Goal: Information Seeking & Learning: Learn about a topic

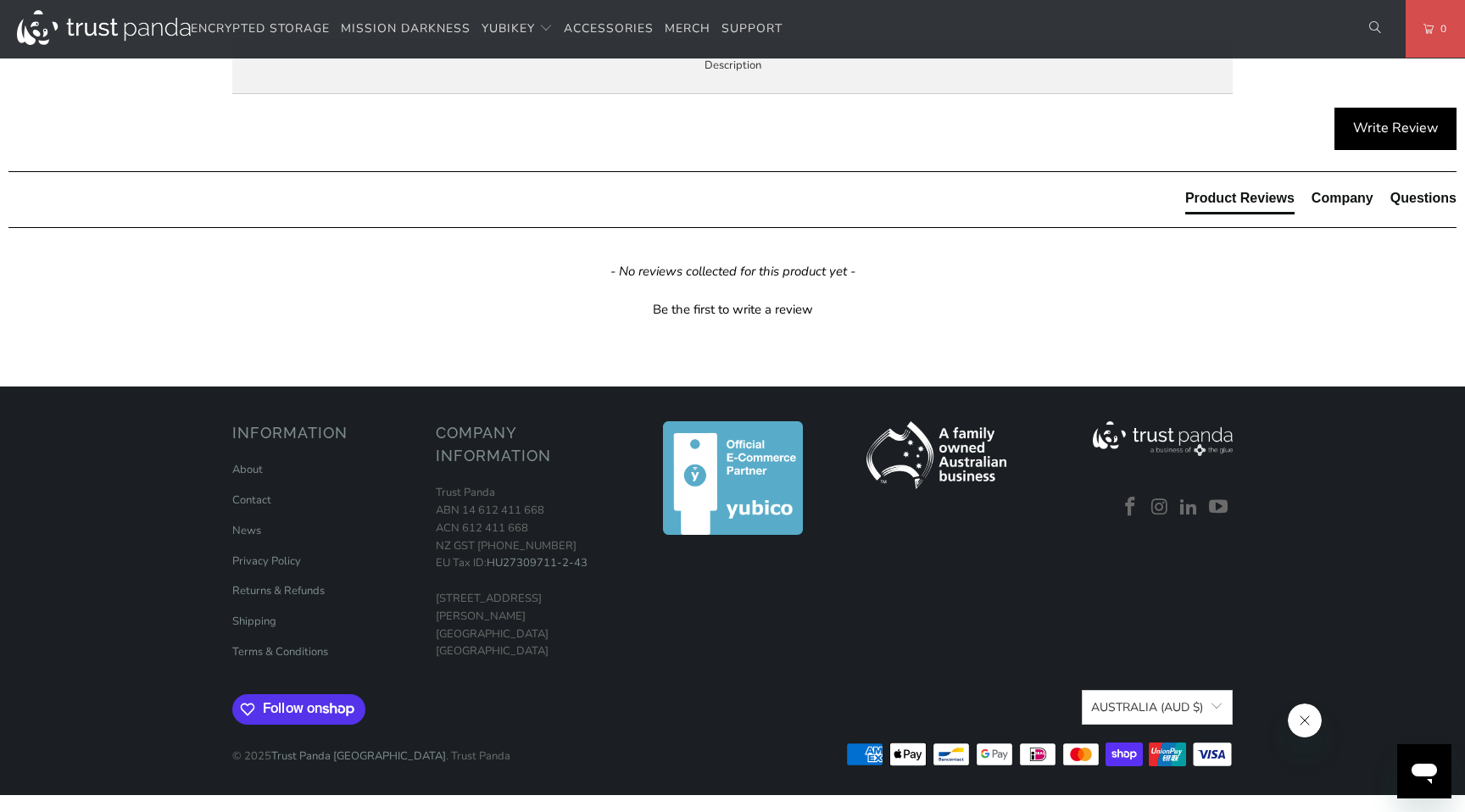
click at [0, 0] on p "Secure key storage and operations Create, import, and store keys, then perform …" at bounding box center [0, 0] width 0 height 0
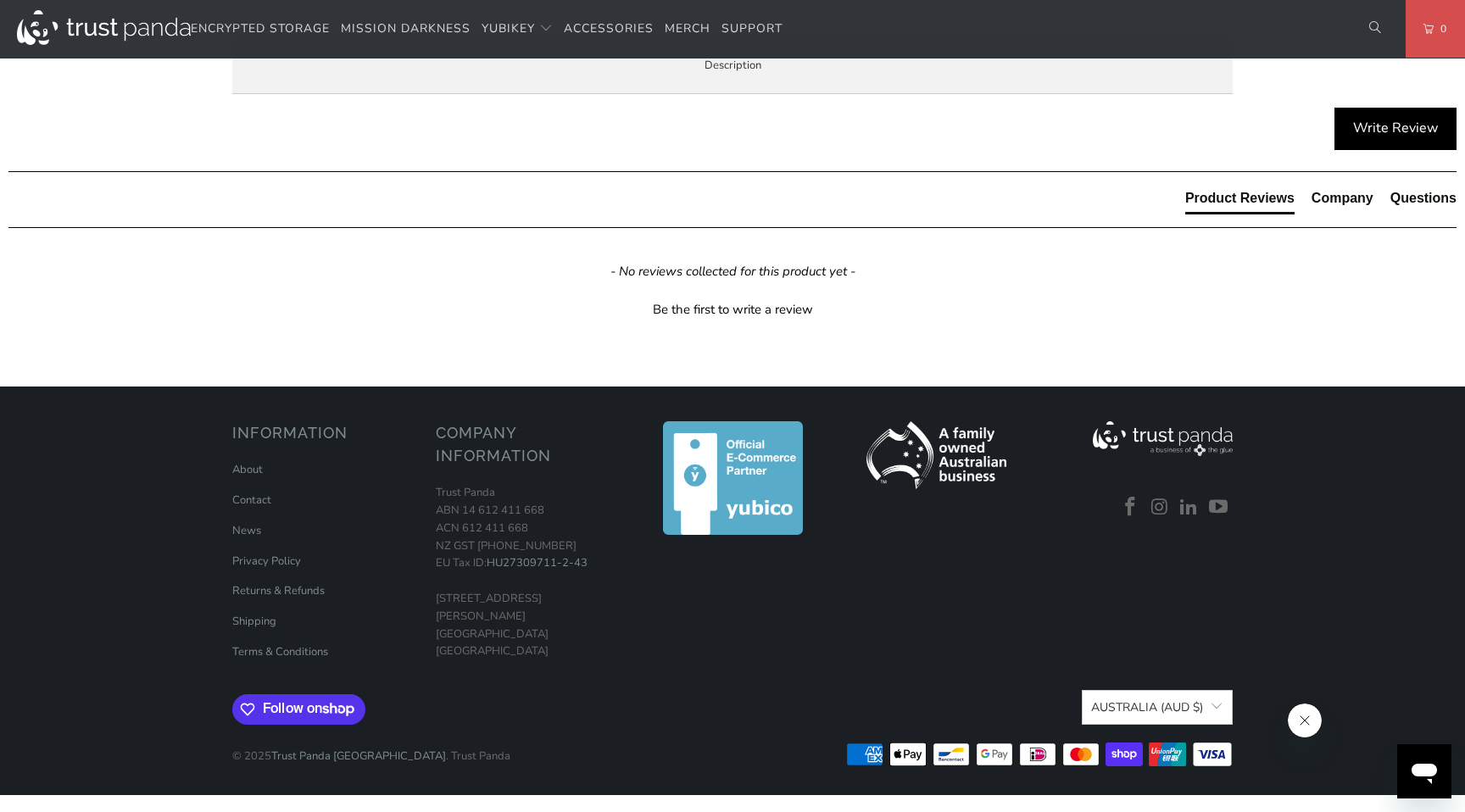
click at [0, 0] on p "Secure key storage and operations Create, import, and store keys, then perform …" at bounding box center [0, 0] width 0 height 0
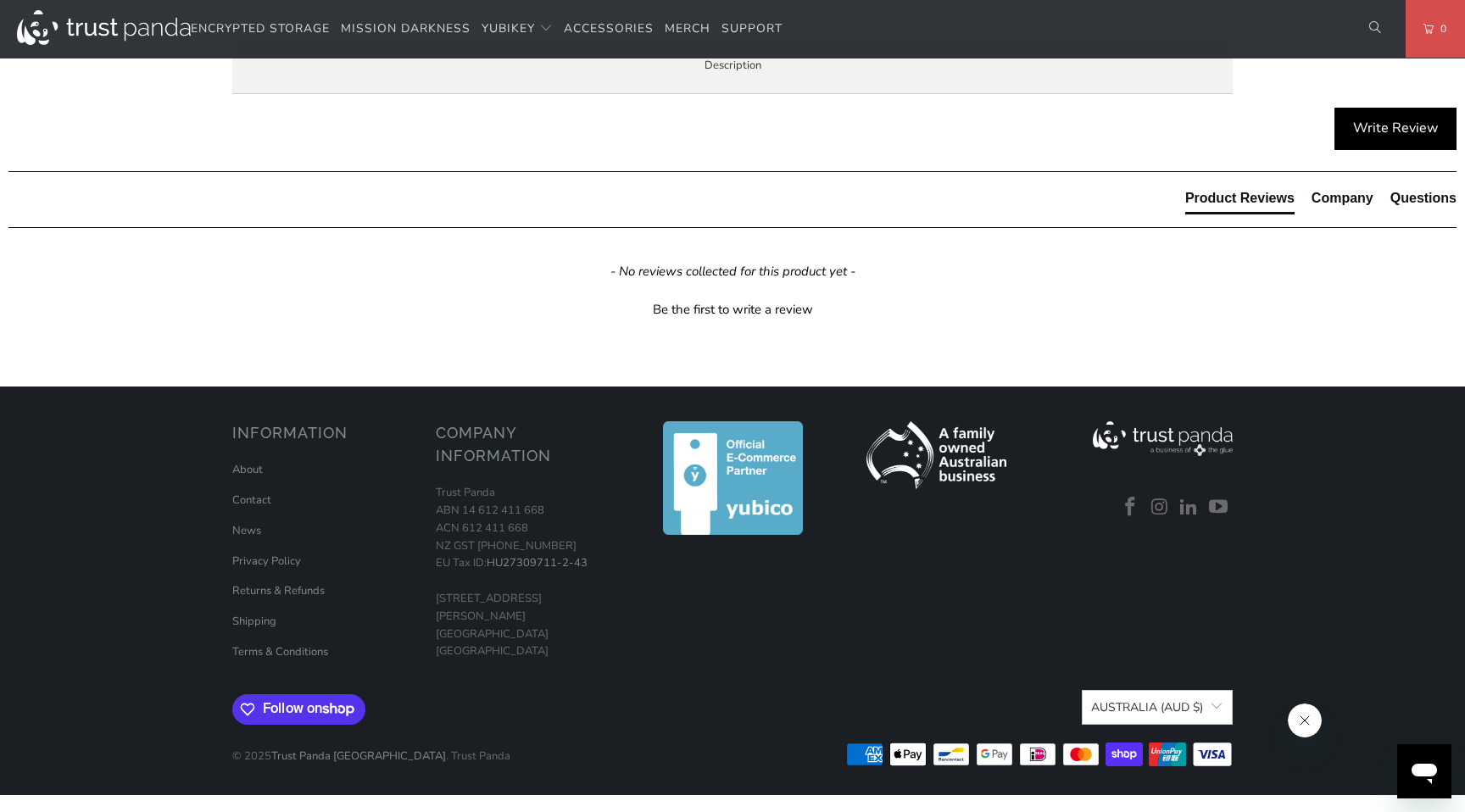
click at [0, 0] on p "Secure key storage and operations Create, import, and store keys, then perform …" at bounding box center [0, 0] width 0 height 0
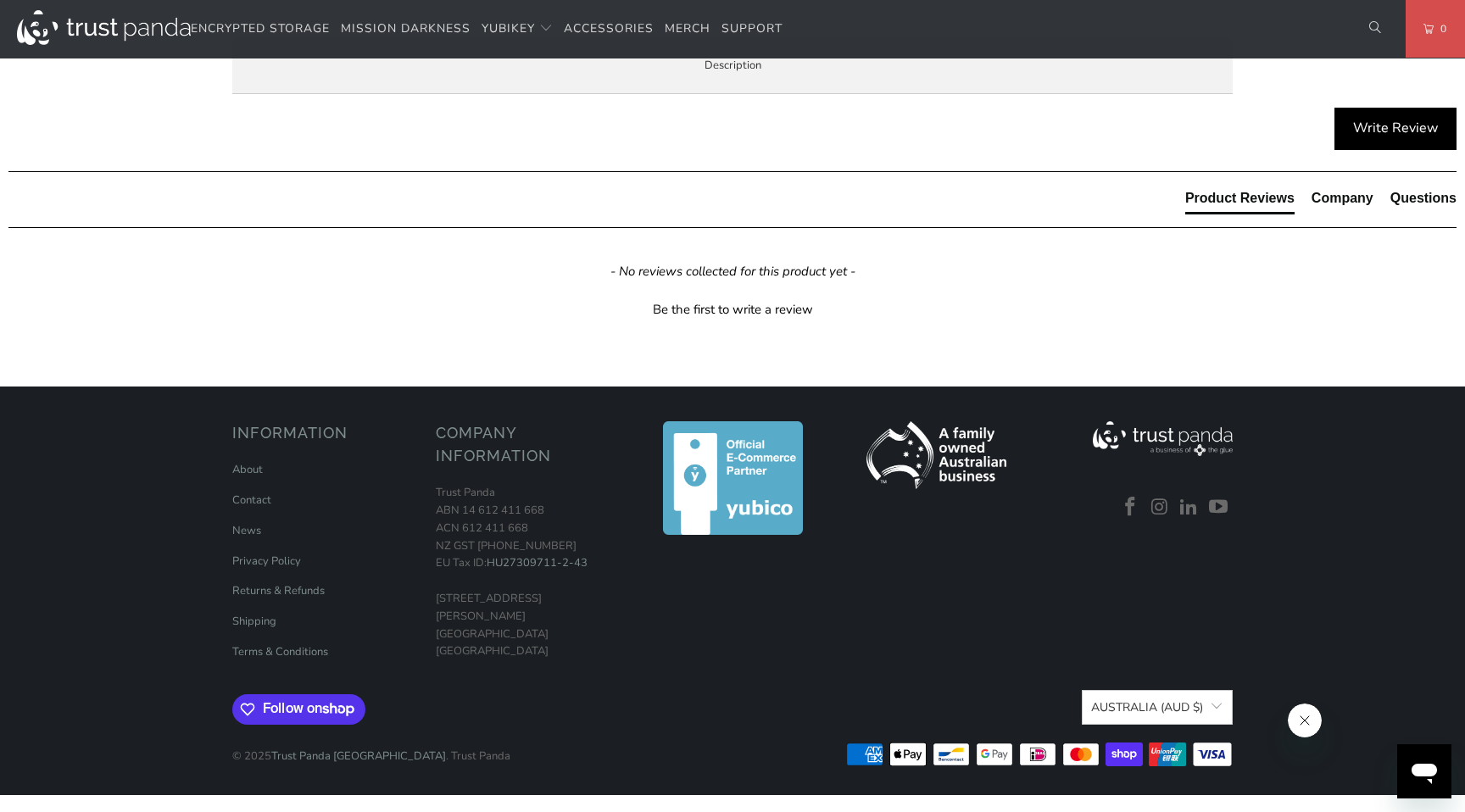
click at [0, 0] on p "Secure key storage and operations Create, import, and store keys, then perform …" at bounding box center [0, 0] width 0 height 0
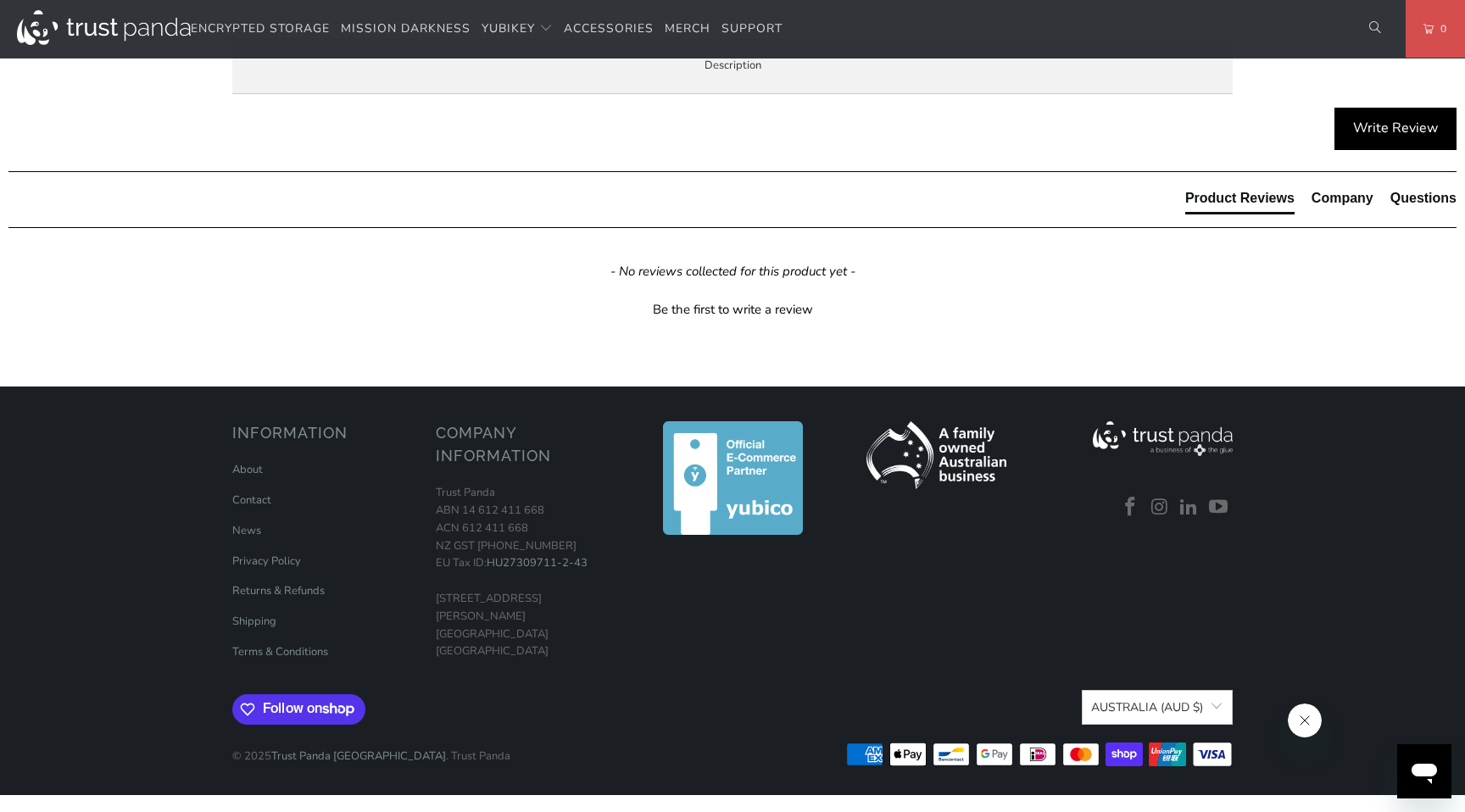
click at [0, 0] on p "Secure key storage and operations Create, import, and store keys, then perform …" at bounding box center [0, 0] width 0 height 0
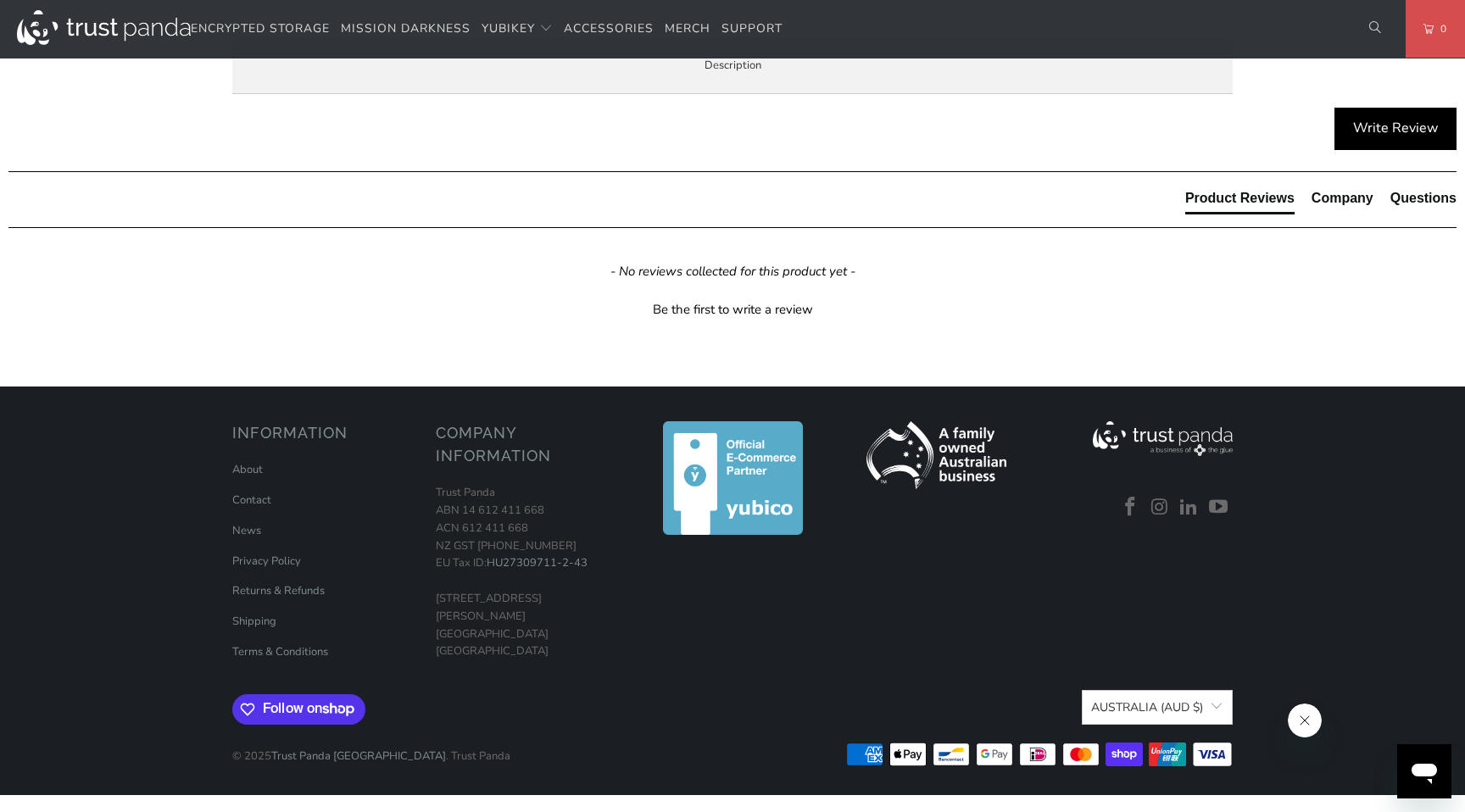
click at [0, 0] on p "Secure key storage and operations Create, import, and store keys, then perform …" at bounding box center [0, 0] width 0 height 0
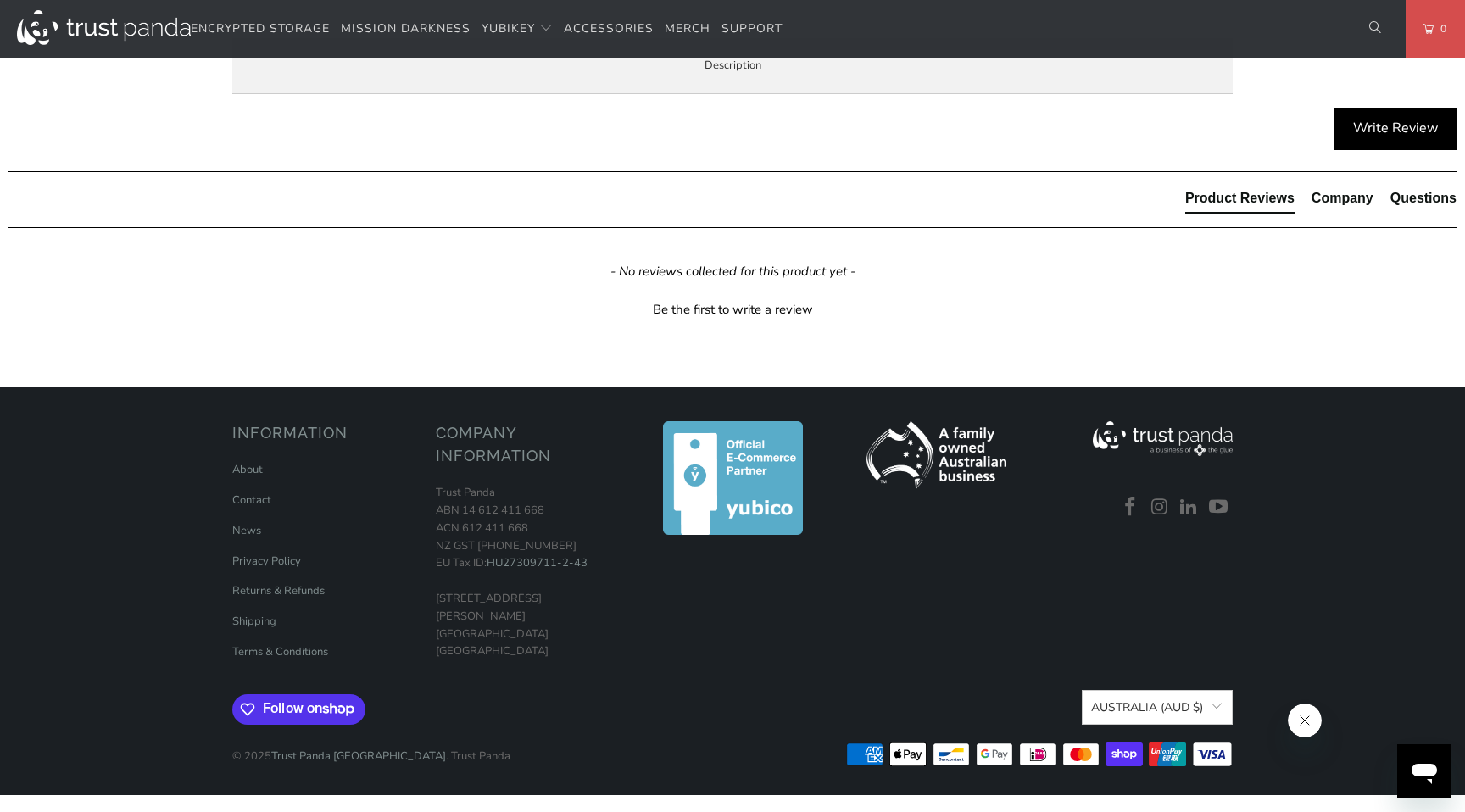
click at [0, 0] on p "Secure key storage and operations Create, import, and store keys, then perform …" at bounding box center [0, 0] width 0 height 0
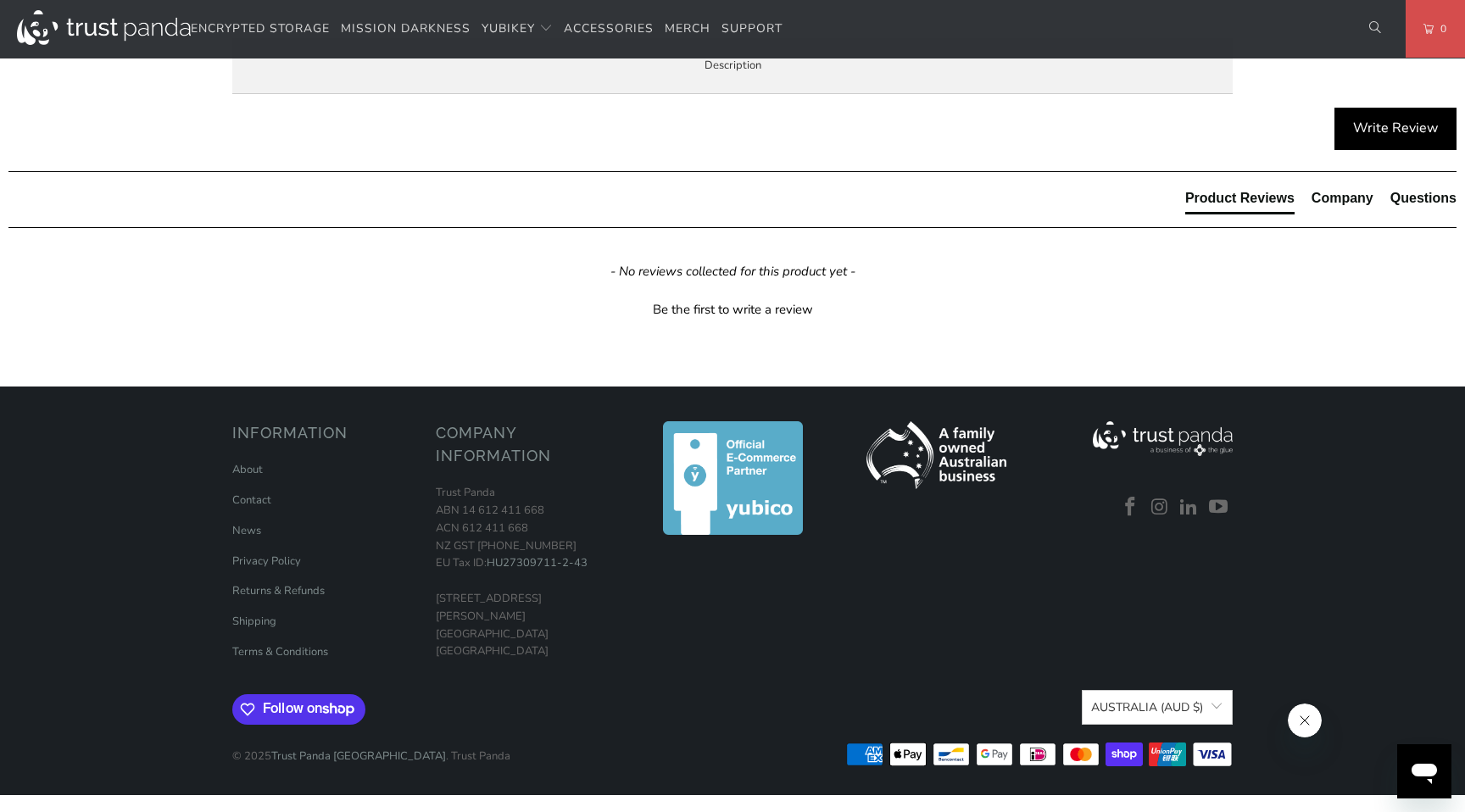
click at [0, 0] on p "Secure key storage and operations Create, import, and store keys, then perform …" at bounding box center [0, 0] width 0 height 0
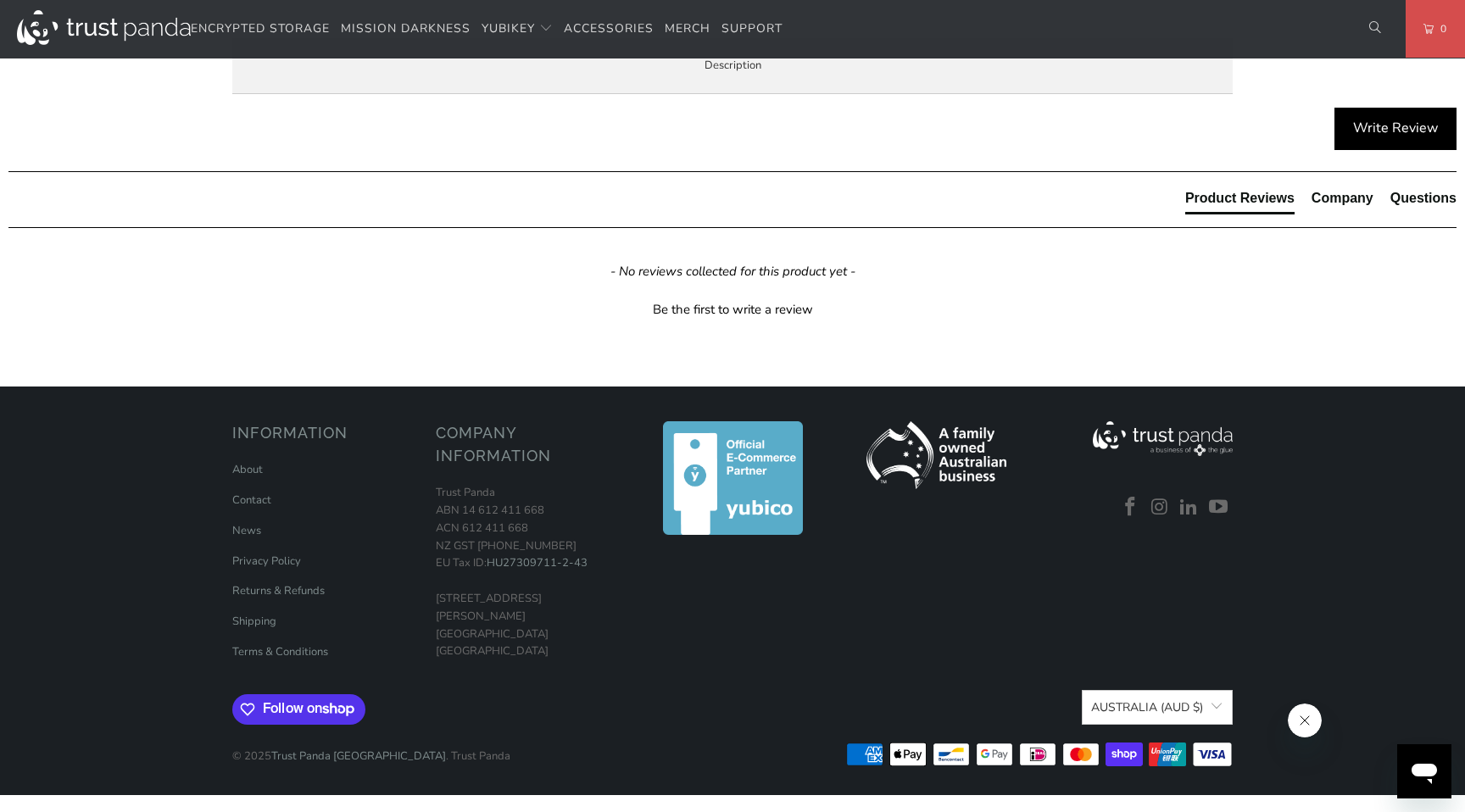
click at [0, 0] on p "Secure key storage and operations Create, import, and store keys, then perform …" at bounding box center [0, 0] width 0 height 0
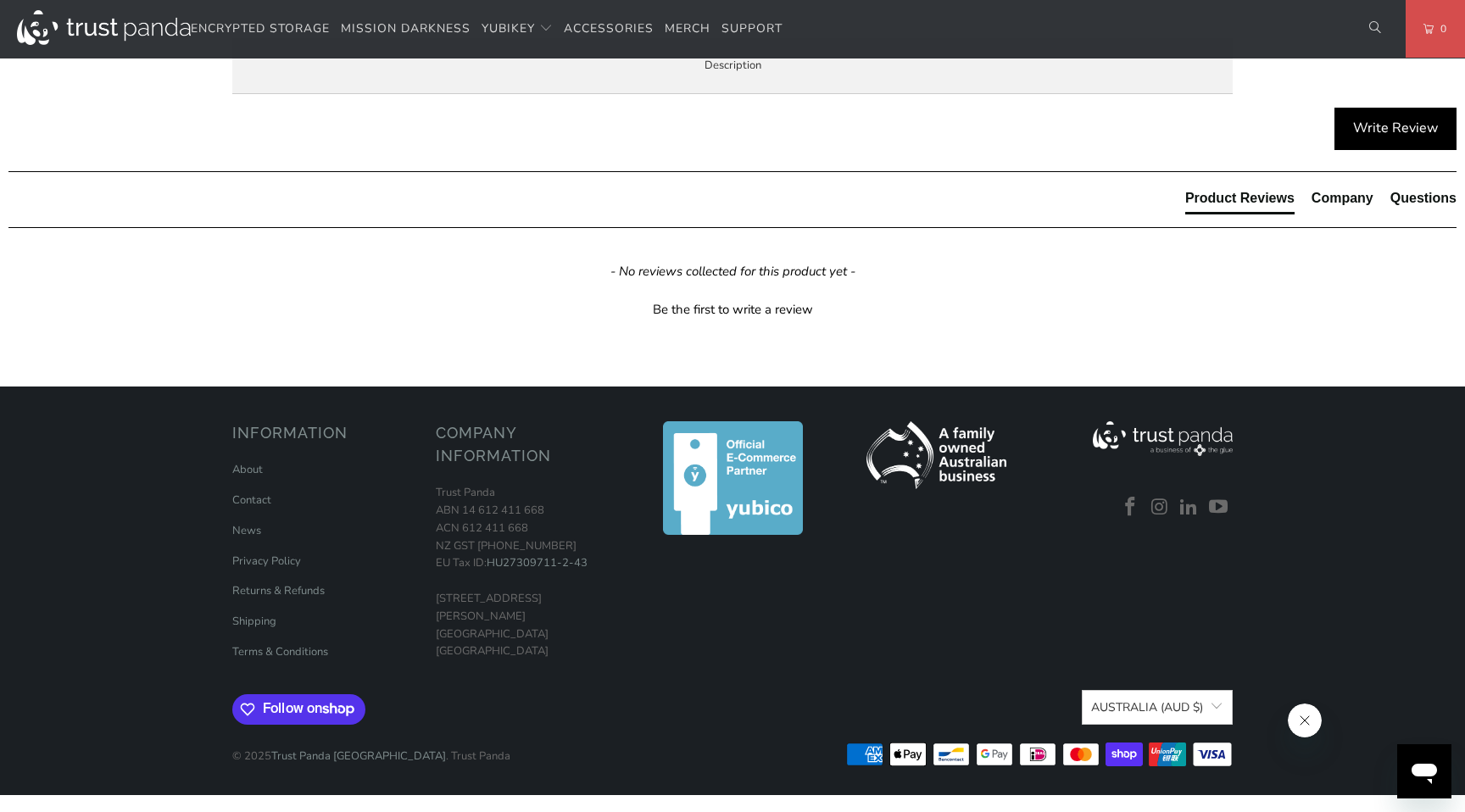
click at [0, 0] on p "Secure key storage and operations Create, import, and store keys, then perform …" at bounding box center [0, 0] width 0 height 0
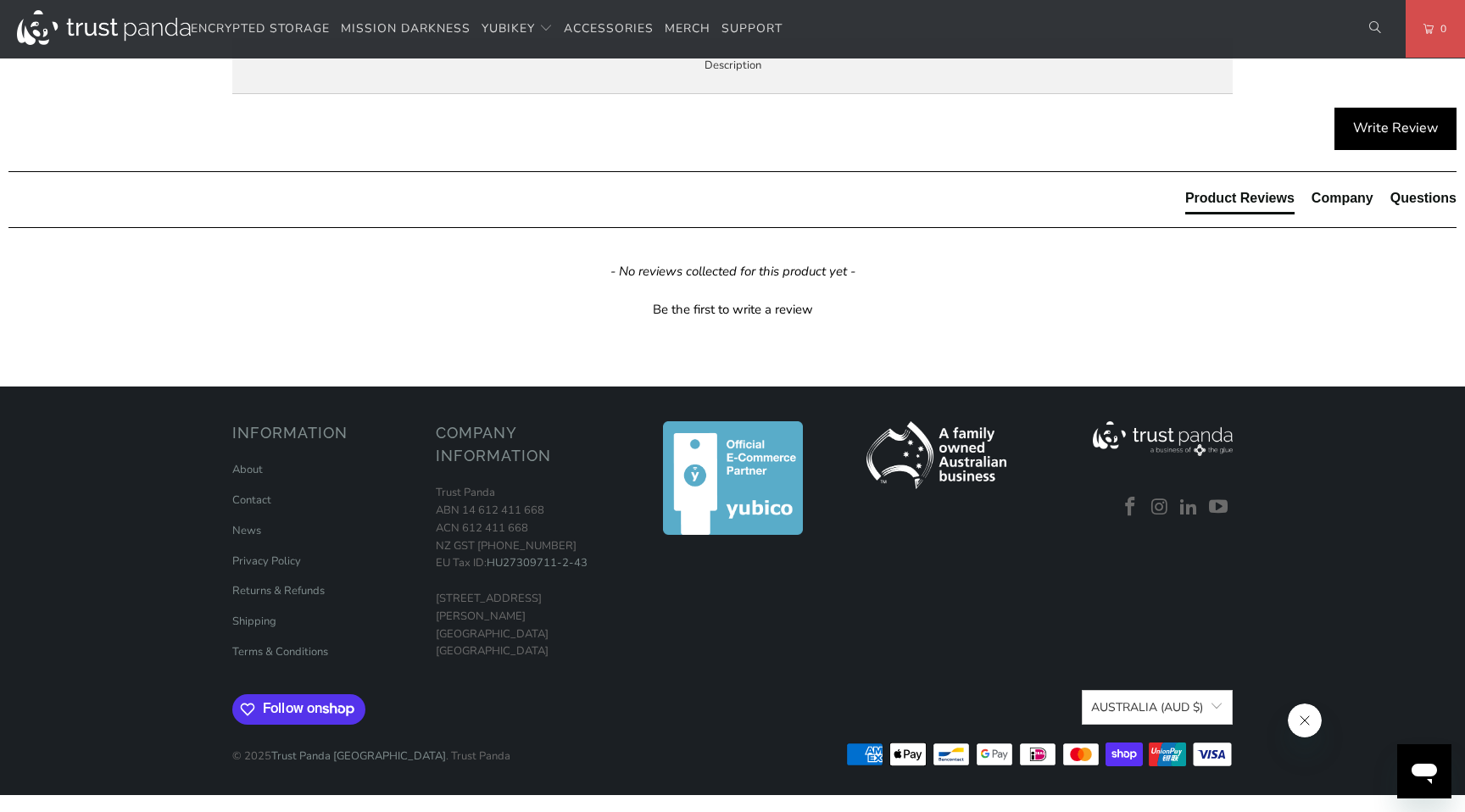
click at [0, 0] on p "Secure key storage and operations Create, import, and store keys, then perform …" at bounding box center [0, 0] width 0 height 0
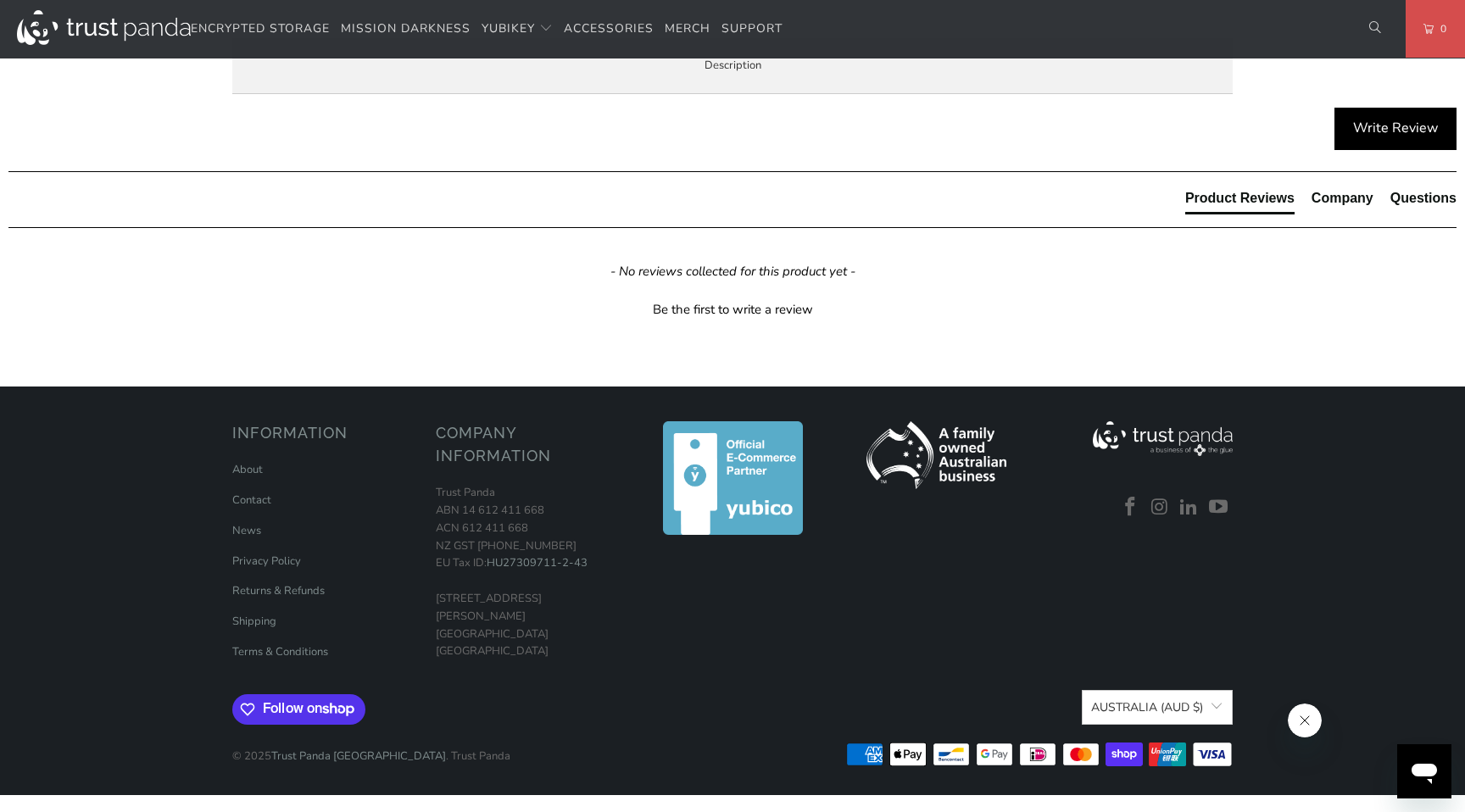
click at [0, 0] on p "Secure key storage and operations Create, import, and store keys, then perform …" at bounding box center [0, 0] width 0 height 0
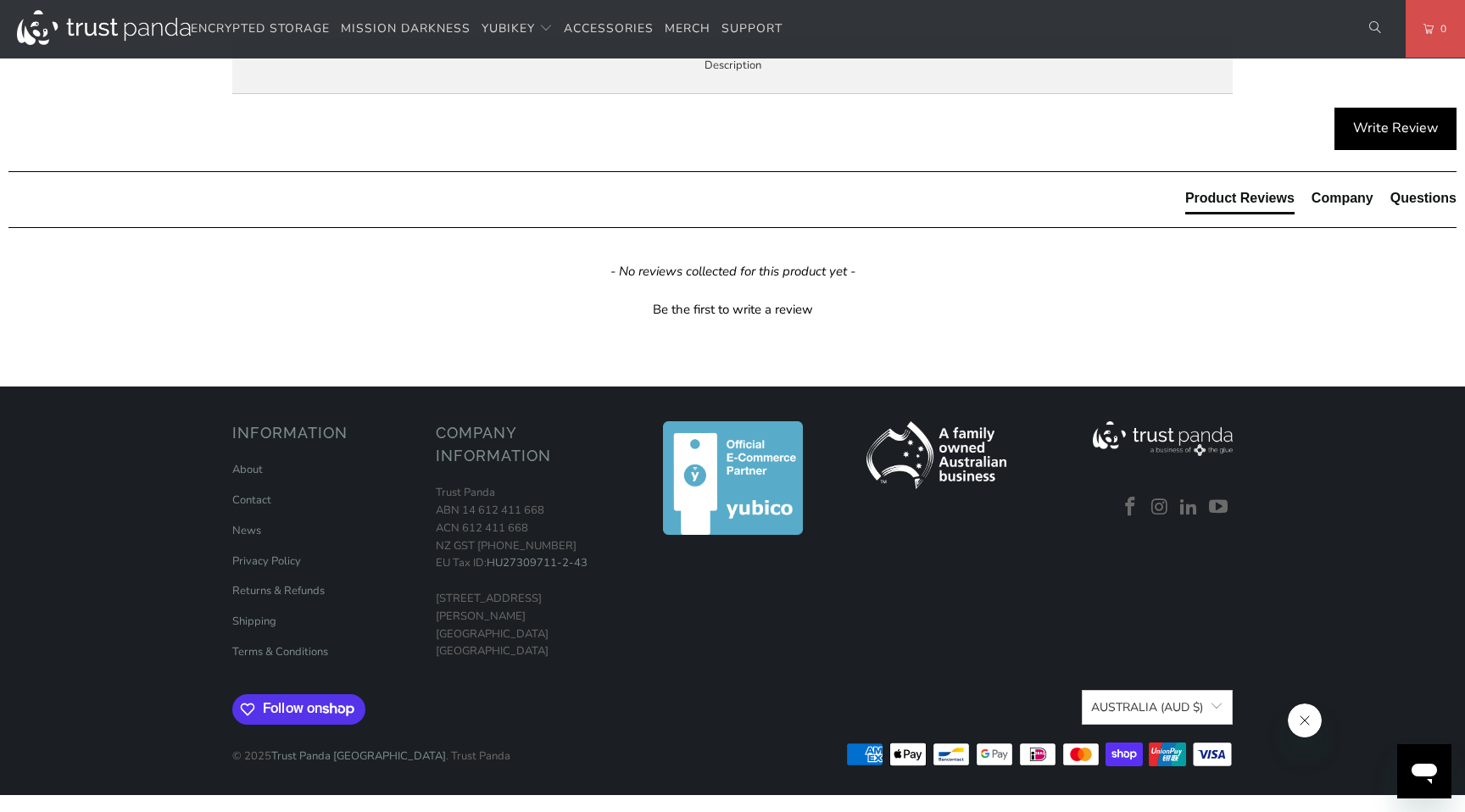
click at [0, 0] on p "Secure key storage and operations Create, import, and store keys, then perform …" at bounding box center [0, 0] width 0 height 0
